Goal: Task Accomplishment & Management: Manage account settings

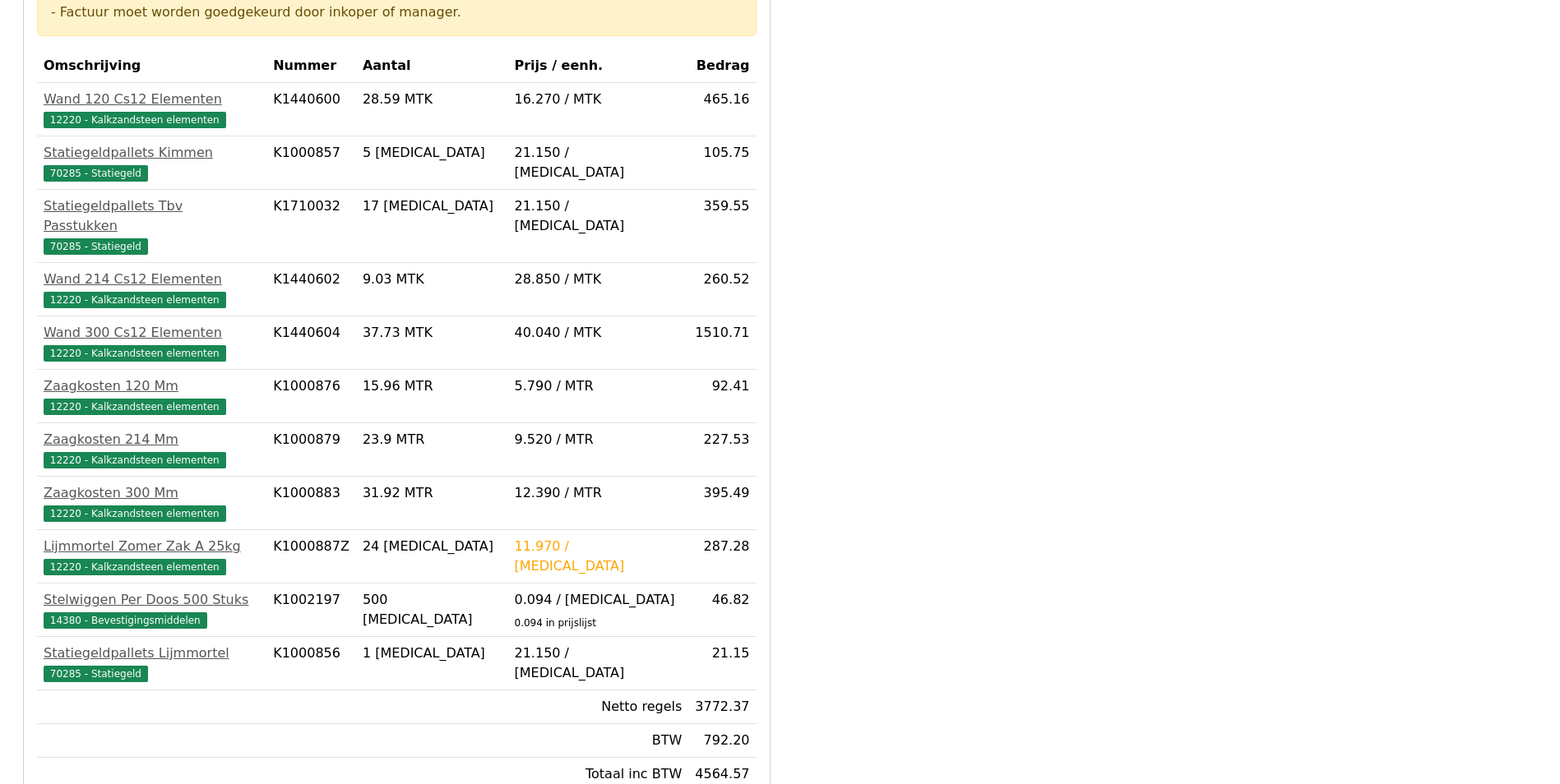
scroll to position [435, 0]
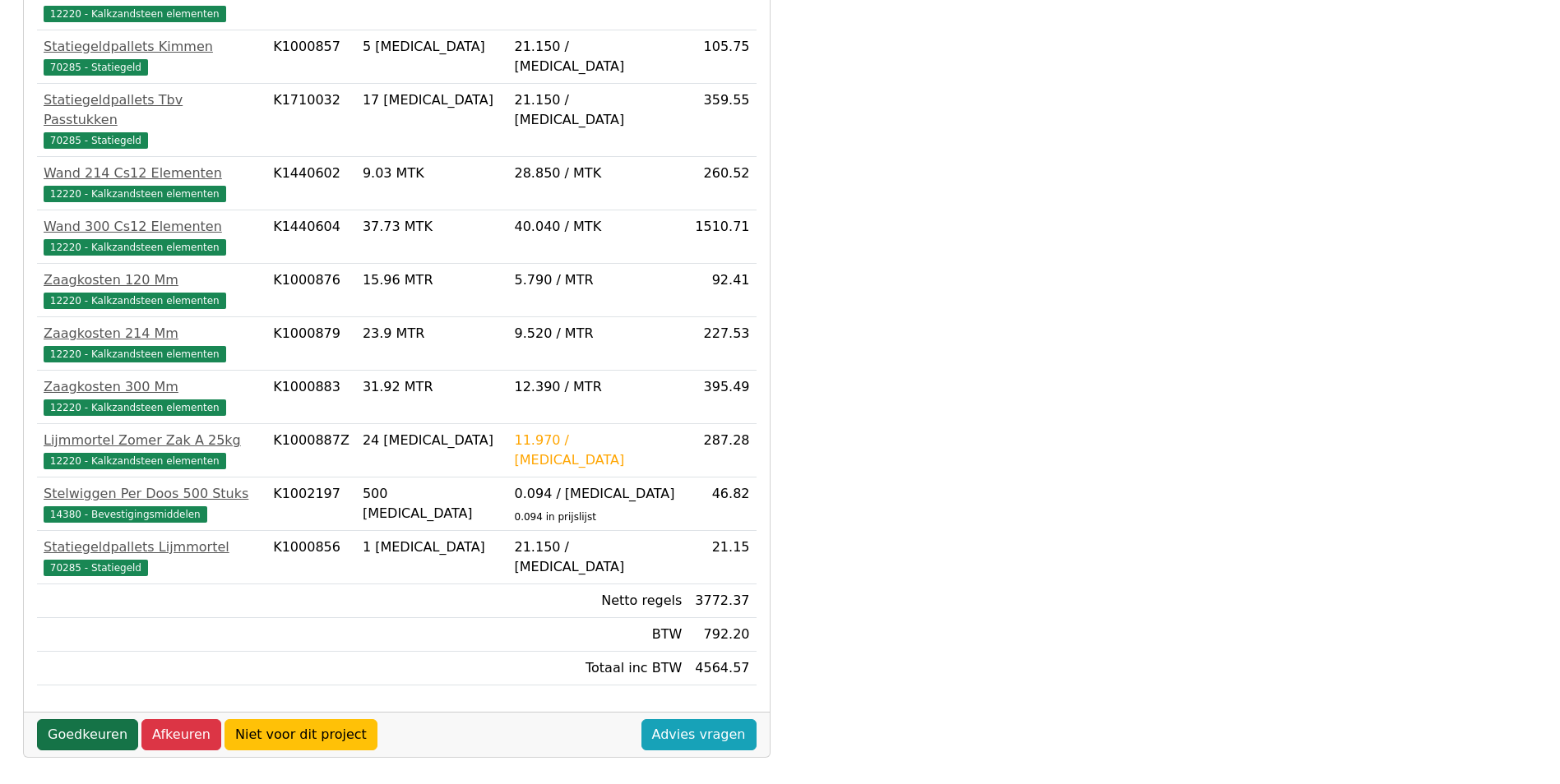
click at [106, 719] on link "Goedkeuren" at bounding box center [88, 734] width 101 height 31
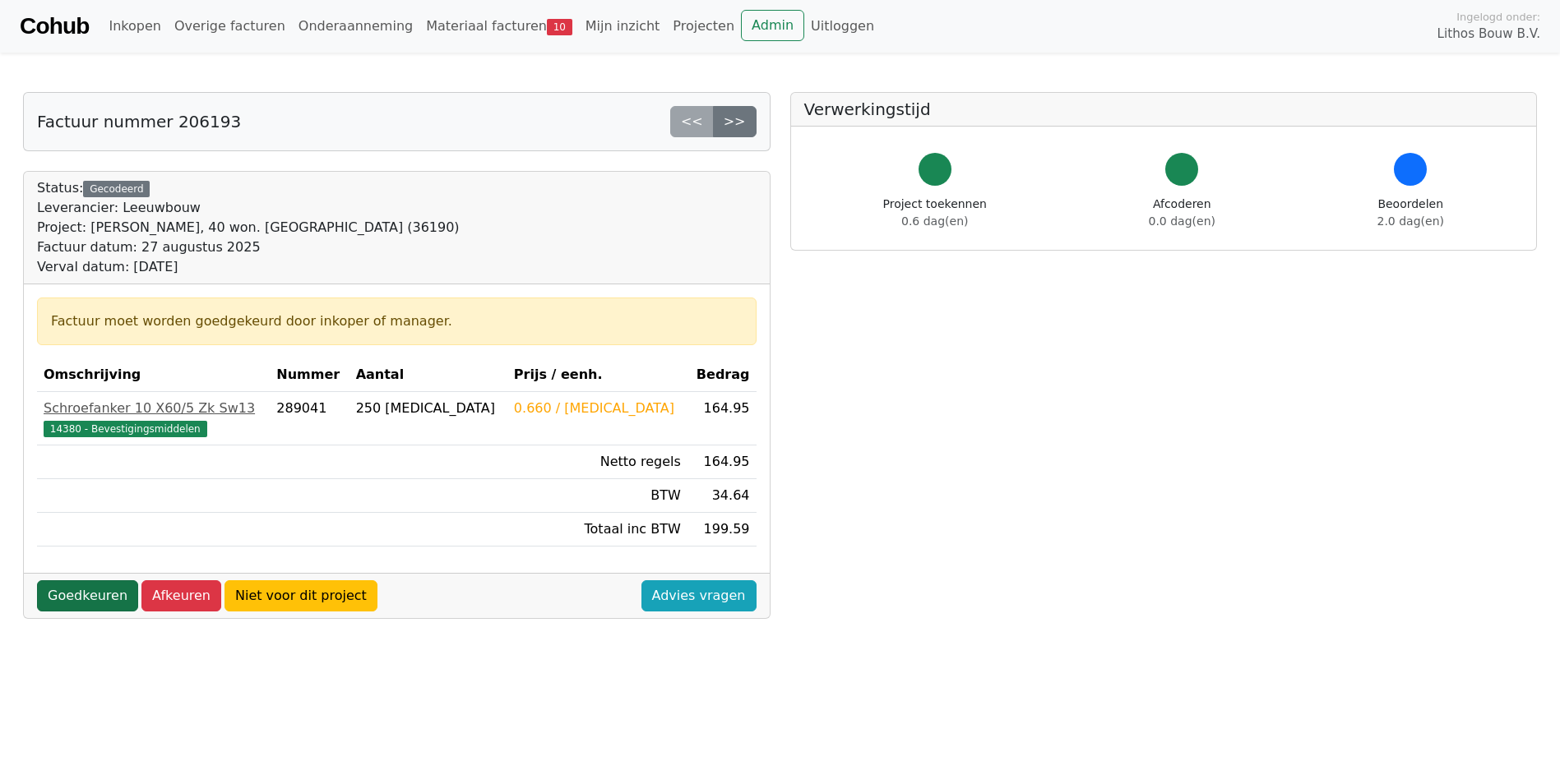
click at [63, 595] on link "Goedkeuren" at bounding box center [88, 596] width 101 height 31
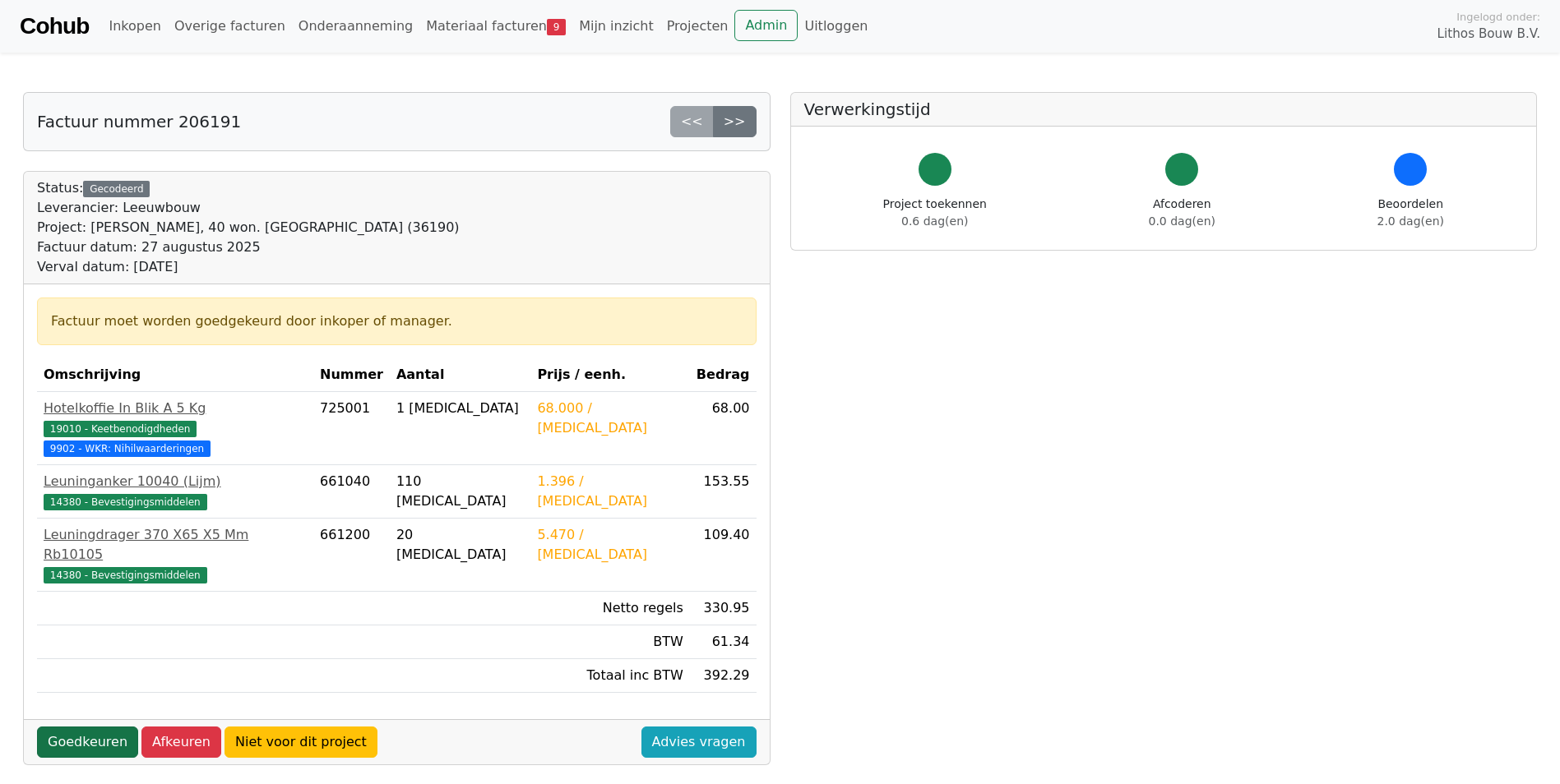
click at [101, 726] on link "Goedkeuren" at bounding box center [88, 741] width 101 height 31
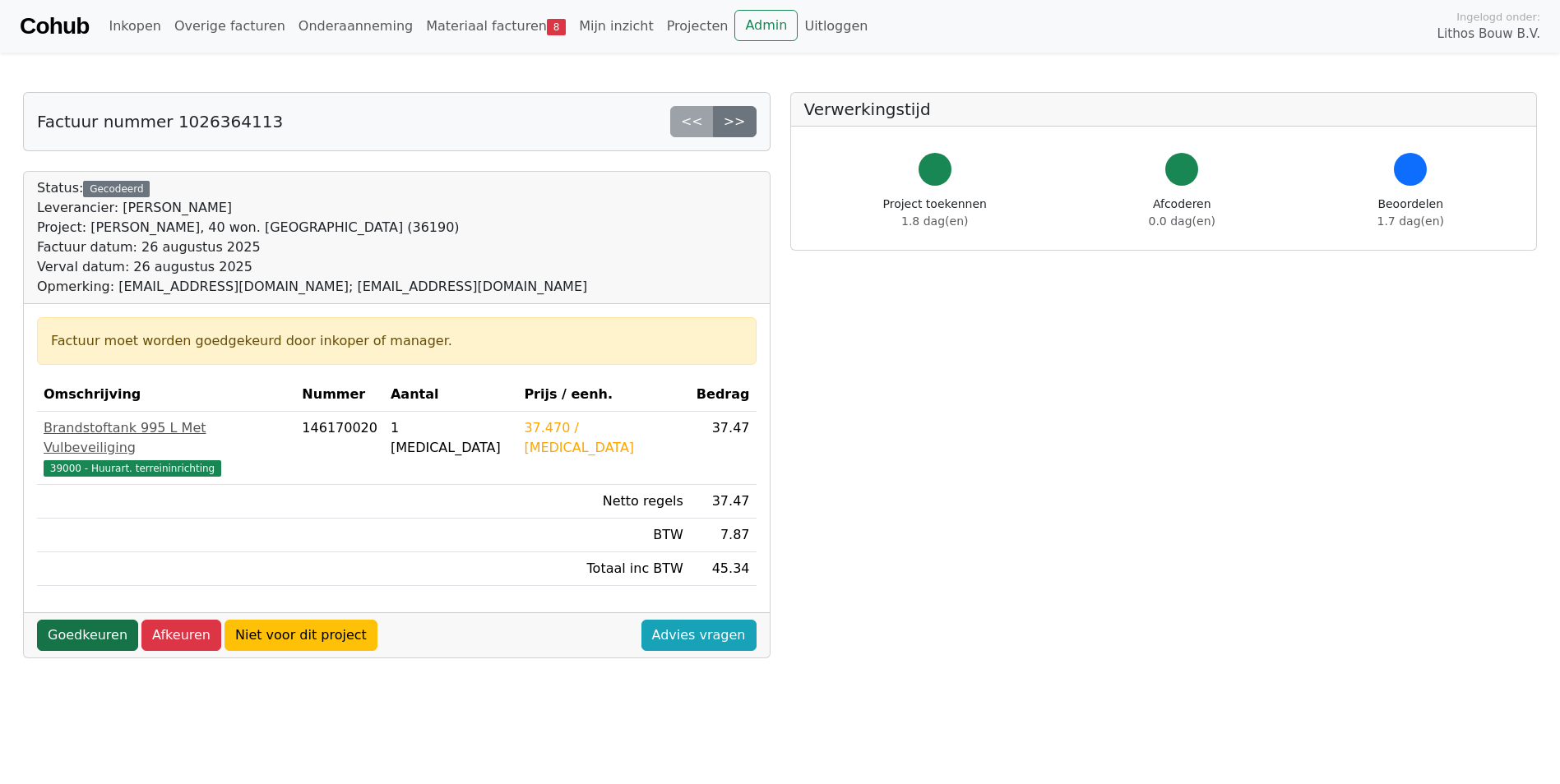
click at [96, 620] on link "Goedkeuren" at bounding box center [88, 635] width 101 height 31
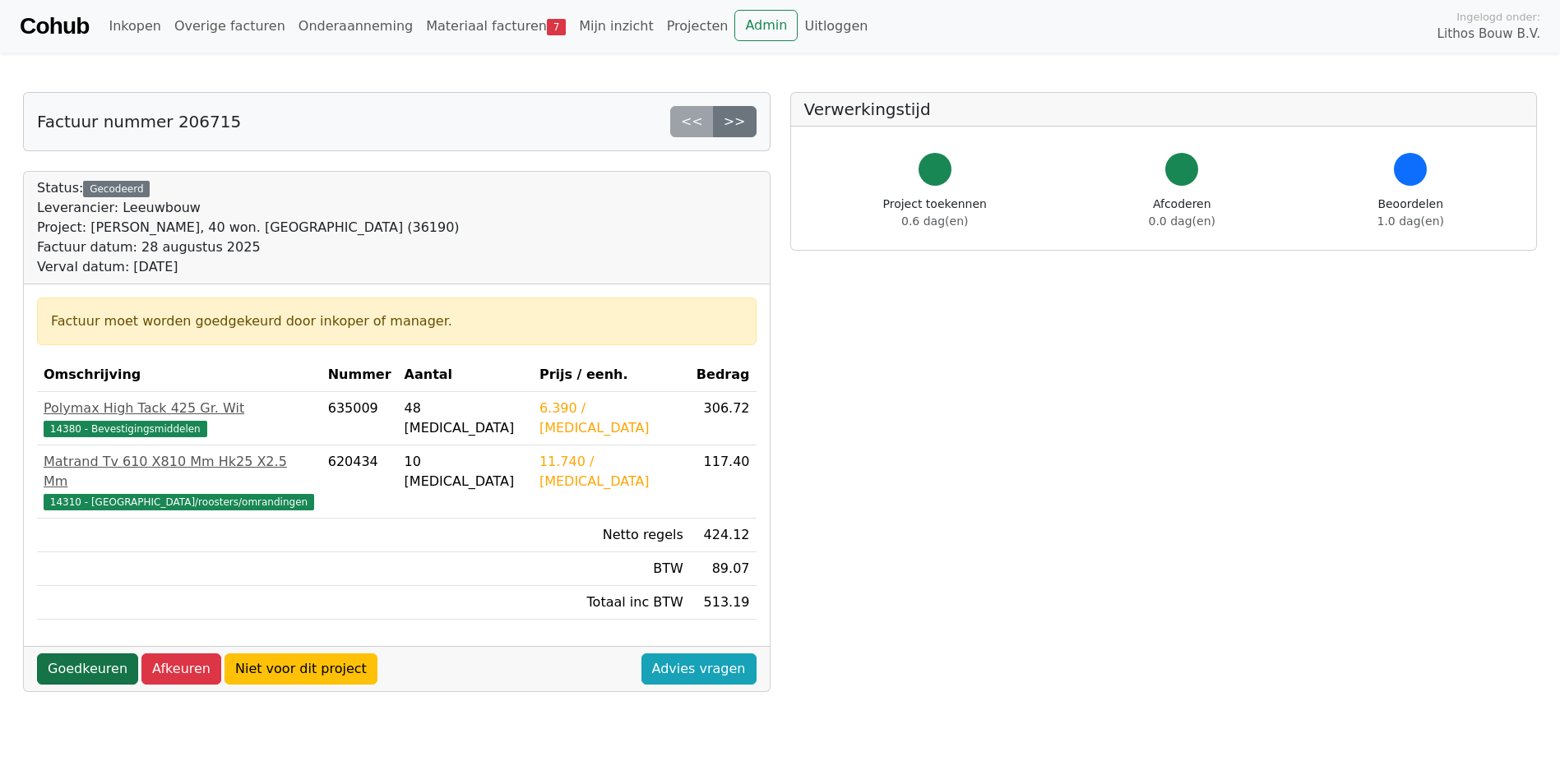
click at [86, 653] on link "Goedkeuren" at bounding box center [88, 669] width 101 height 31
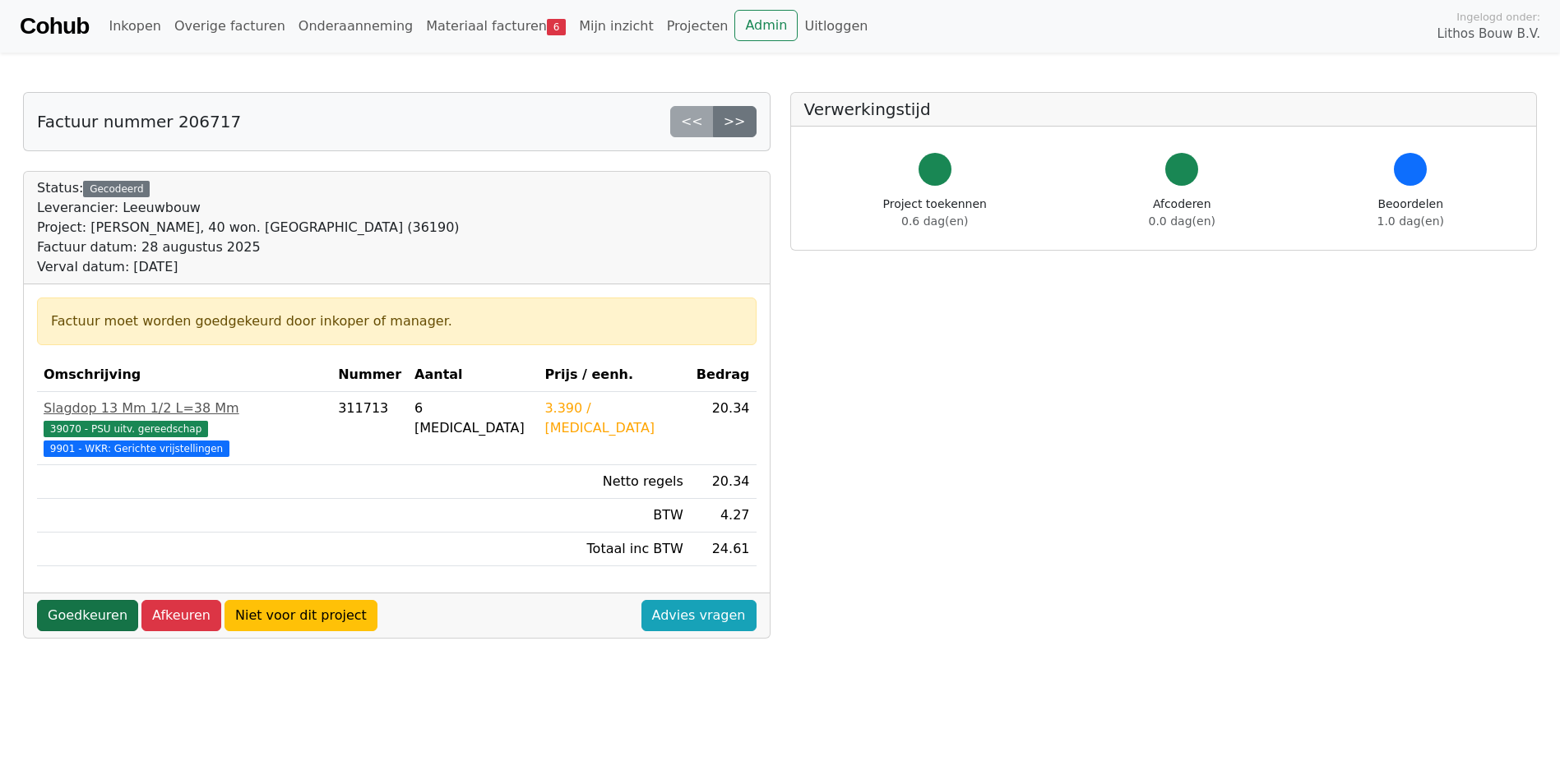
click at [104, 602] on link "Goedkeuren" at bounding box center [88, 615] width 101 height 31
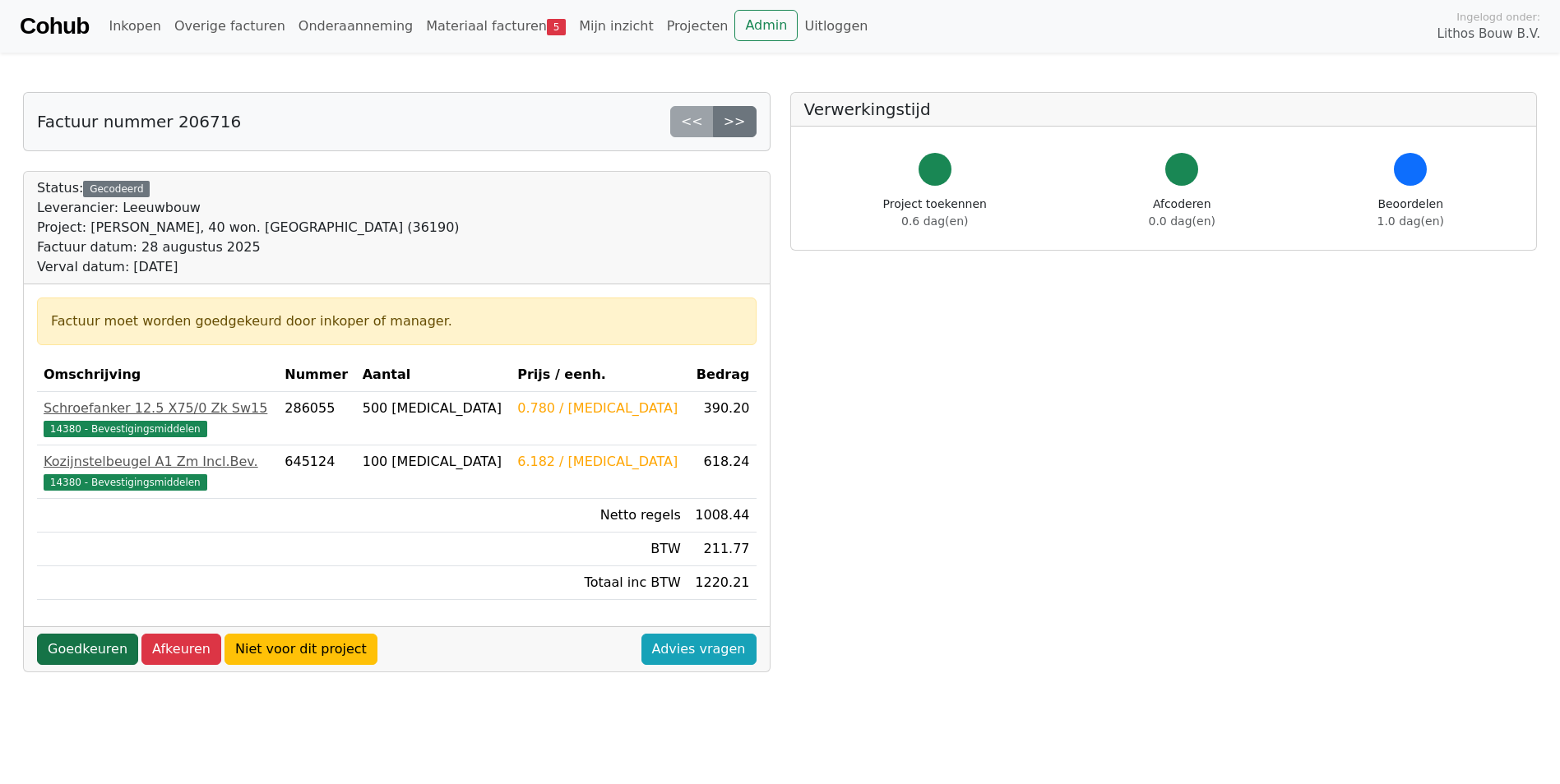
click at [94, 646] on link "Goedkeuren" at bounding box center [88, 649] width 101 height 31
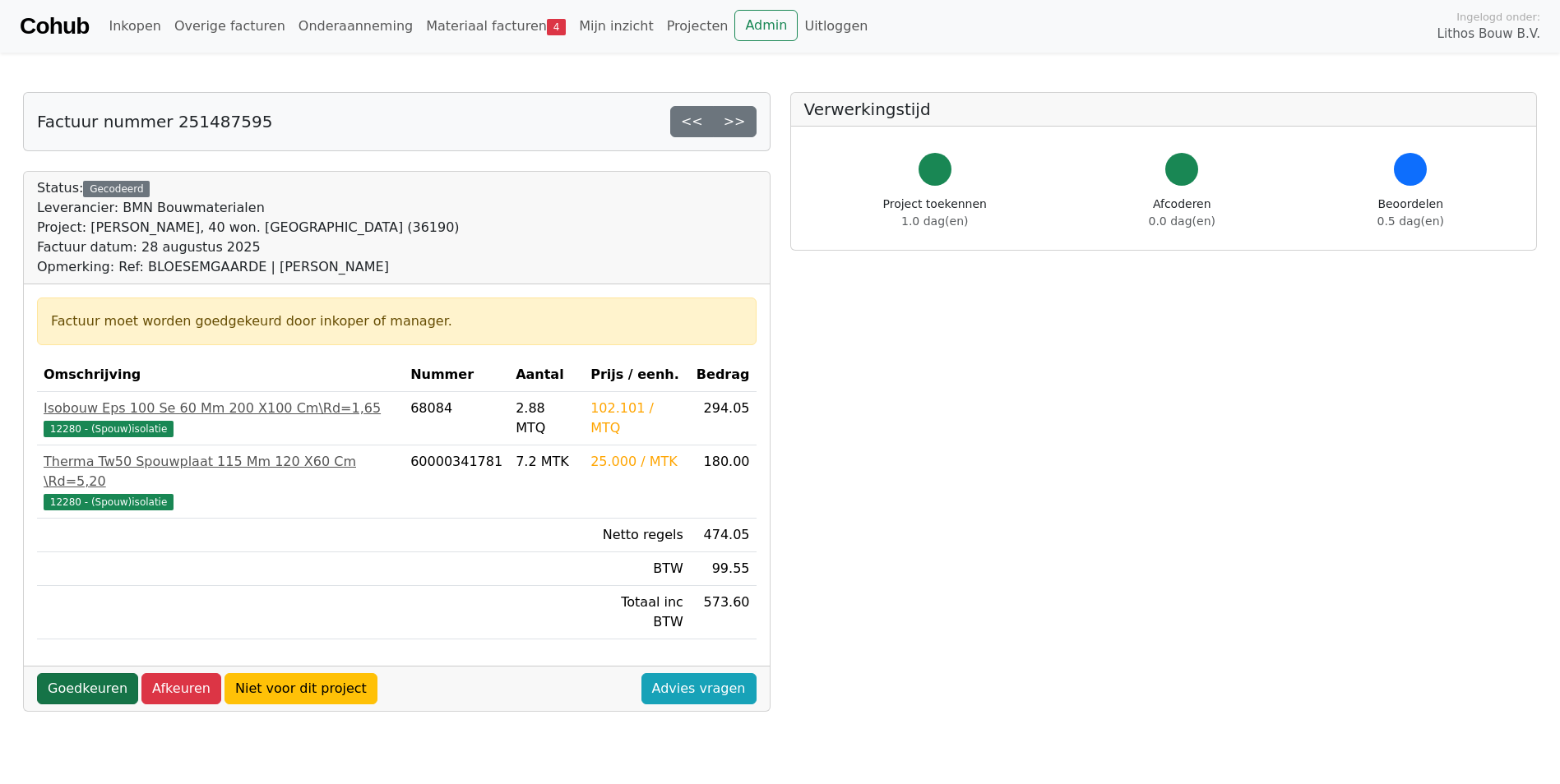
click at [88, 673] on link "Goedkeuren" at bounding box center [88, 688] width 101 height 31
